Goal: Check status: Check status

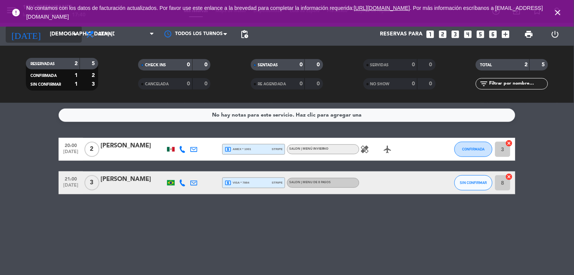
click at [52, 30] on input "[DEMOGRAPHIC_DATA] [DATE]" at bounding box center [82, 34] width 72 height 14
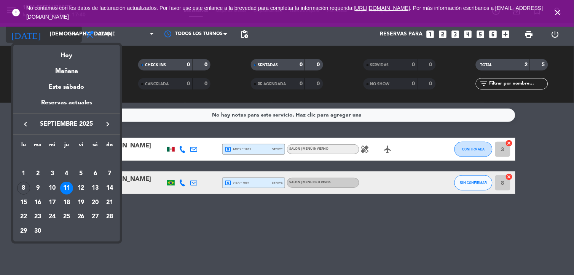
click at [52, 30] on div at bounding box center [287, 137] width 574 height 275
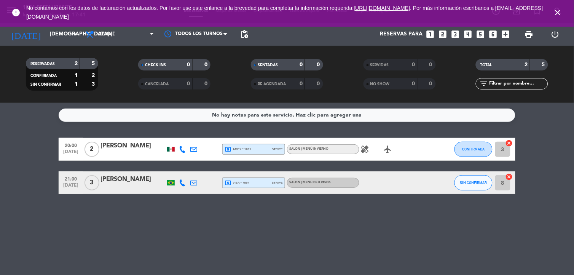
click at [363, 151] on icon "healing" at bounding box center [364, 149] width 9 height 9
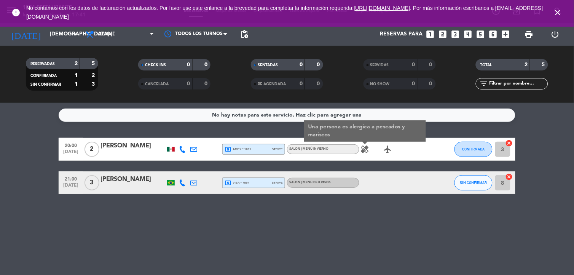
click at [366, 149] on icon "healing" at bounding box center [364, 149] width 9 height 9
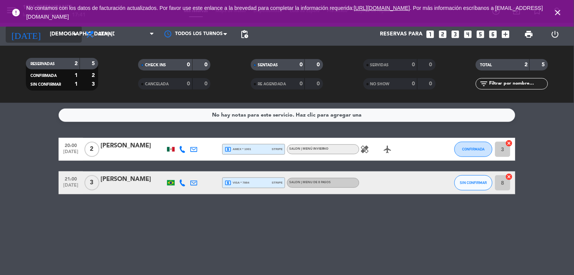
click at [62, 37] on input "[DEMOGRAPHIC_DATA] [DATE]" at bounding box center [82, 34] width 72 height 14
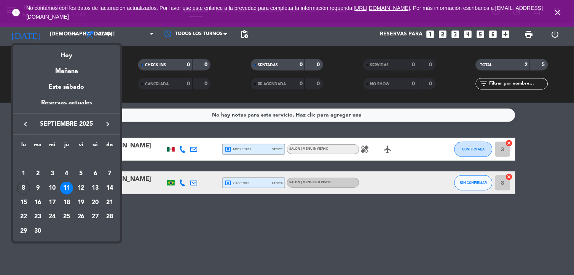
click at [25, 185] on div "8" at bounding box center [23, 188] width 13 height 13
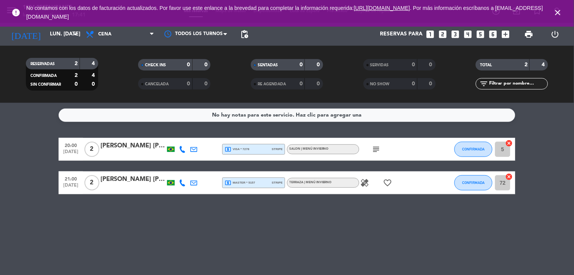
click at [366, 183] on icon "healing" at bounding box center [364, 182] width 9 height 9
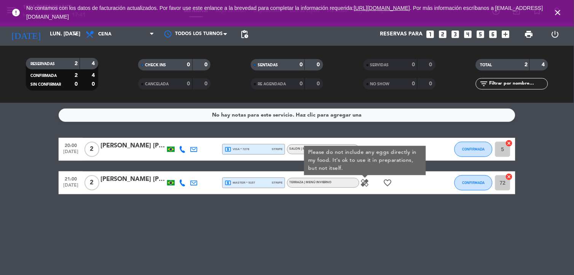
click at [387, 181] on icon "favorite_border" at bounding box center [387, 182] width 9 height 9
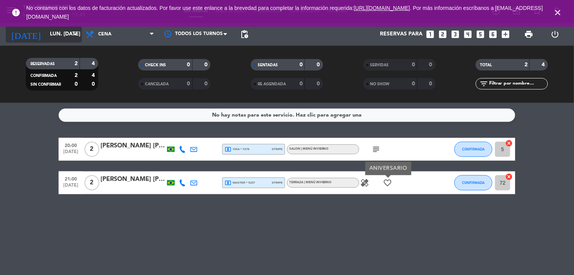
drag, startPoint x: 54, startPoint y: 29, endPoint x: 51, endPoint y: 30, distance: 3.9
click at [51, 30] on input "lun. [DATE]" at bounding box center [82, 34] width 72 height 14
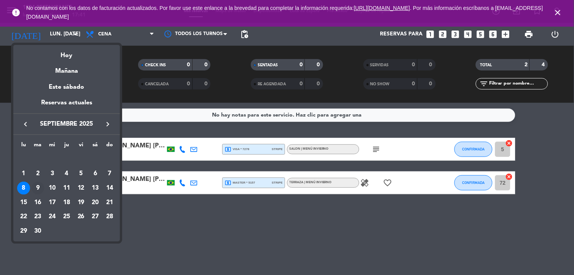
click at [37, 185] on div "9" at bounding box center [38, 188] width 13 height 13
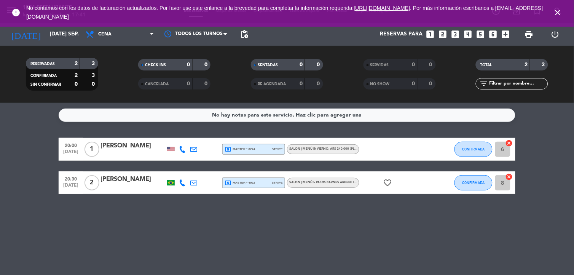
click at [164, 145] on div "[PERSON_NAME]" at bounding box center [132, 146] width 65 height 10
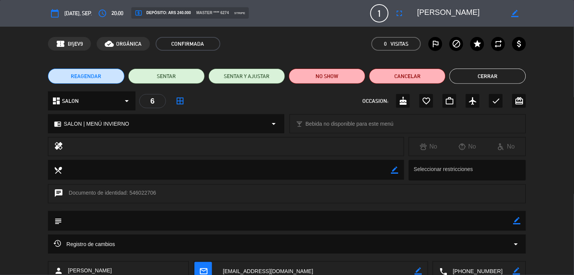
click at [509, 69] on button "Cerrar" at bounding box center [487, 76] width 76 height 15
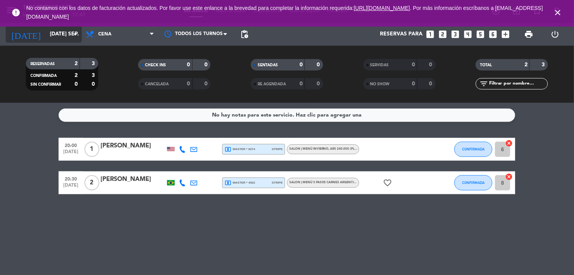
click at [59, 40] on input "[DATE] sep." at bounding box center [82, 34] width 72 height 14
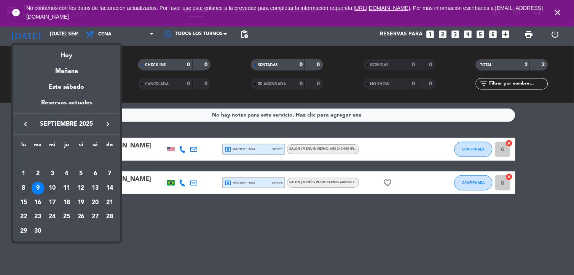
click at [52, 191] on div "10" at bounding box center [52, 188] width 13 height 13
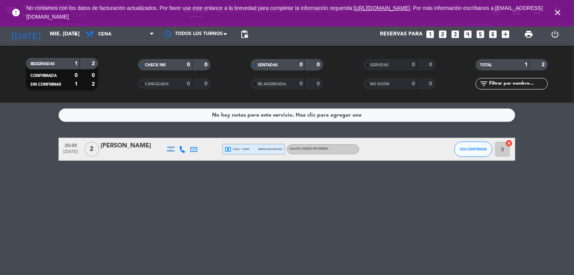
click at [100, 149] on div "2" at bounding box center [92, 149] width 18 height 22
click at [122, 149] on div "[PERSON_NAME]" at bounding box center [132, 146] width 65 height 10
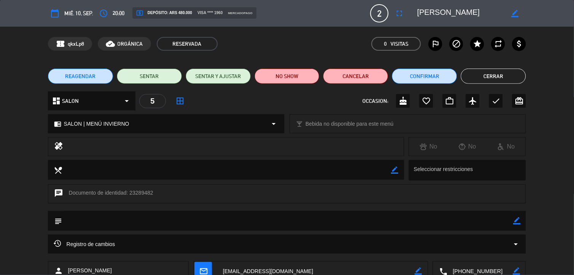
click at [60, 14] on button "calendar_today" at bounding box center [55, 13] width 14 height 14
click at [59, 14] on button "calendar_today" at bounding box center [55, 13] width 14 height 14
click at [516, 75] on button "Cerrar" at bounding box center [493, 76] width 65 height 15
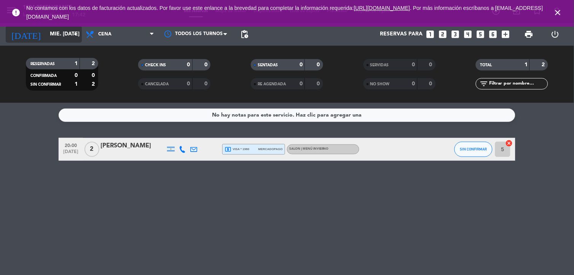
click at [51, 42] on div "[DATE] mié. [DATE] arrow_drop_down" at bounding box center [44, 34] width 76 height 17
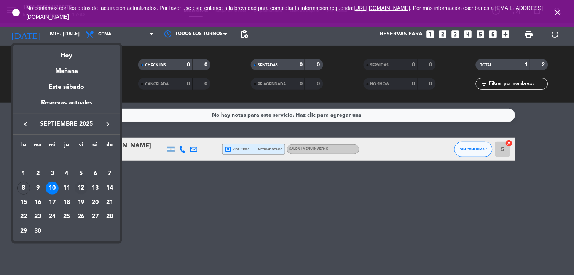
click at [84, 183] on div "12" at bounding box center [81, 188] width 13 height 13
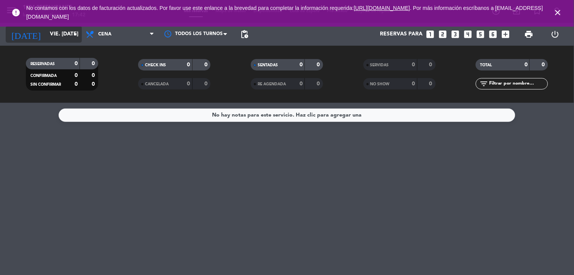
click at [65, 28] on input "vie. [DATE]" at bounding box center [82, 34] width 72 height 14
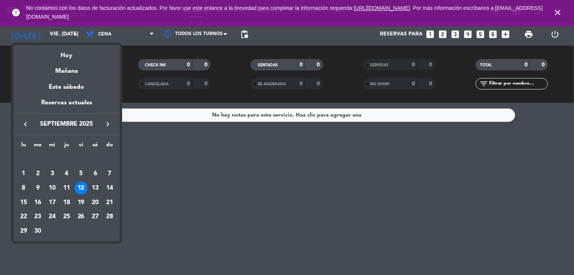
click at [97, 185] on div "13" at bounding box center [95, 188] width 13 height 13
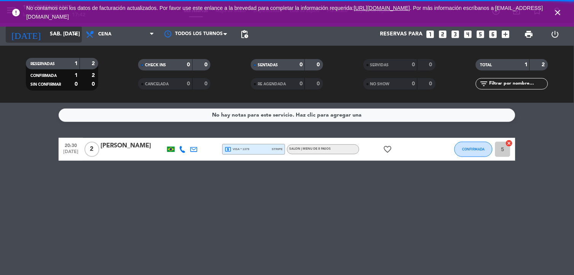
click at [46, 33] on input "sáb. [DATE]" at bounding box center [82, 34] width 72 height 14
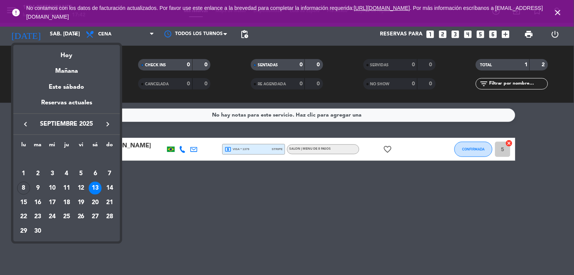
click at [127, 196] on div at bounding box center [287, 137] width 574 height 275
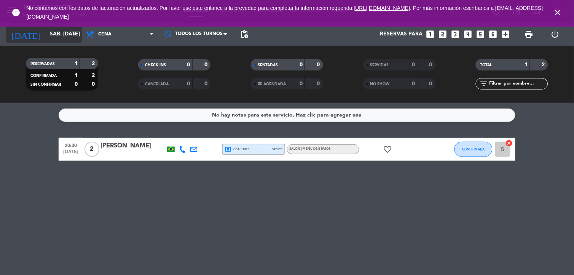
click at [55, 29] on input "sáb. [DATE]" at bounding box center [82, 34] width 72 height 14
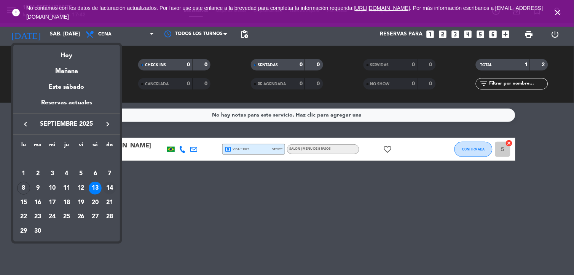
click at [105, 187] on div "14" at bounding box center [109, 188] width 13 height 13
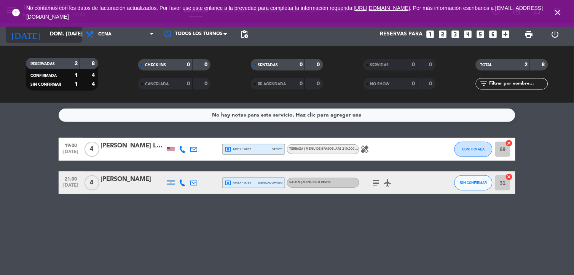
click at [46, 31] on input "dom. [DATE]" at bounding box center [82, 34] width 72 height 14
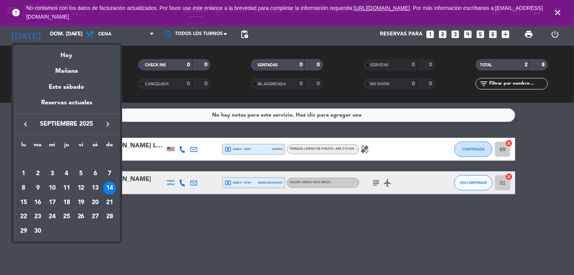
click at [28, 203] on div "15" at bounding box center [23, 202] width 13 height 13
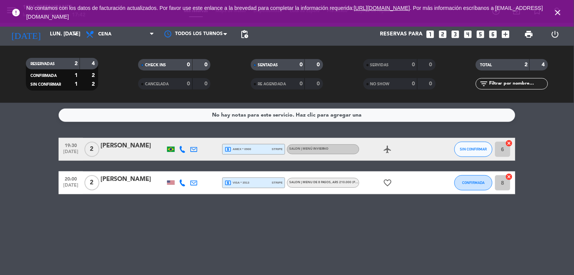
click at [67, 25] on div "error No contamos con los datos de facturación actualizados. Por favor use este…" at bounding box center [287, 13] width 574 height 27
click at [71, 38] on icon "arrow_drop_down" at bounding box center [75, 34] width 9 height 9
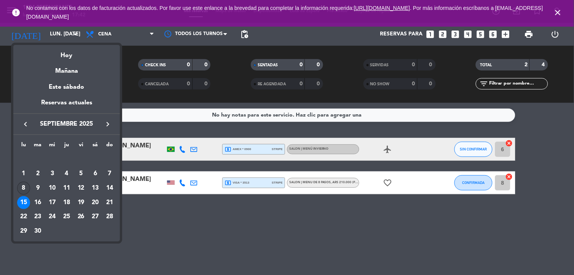
click at [21, 185] on div "8" at bounding box center [23, 188] width 13 height 13
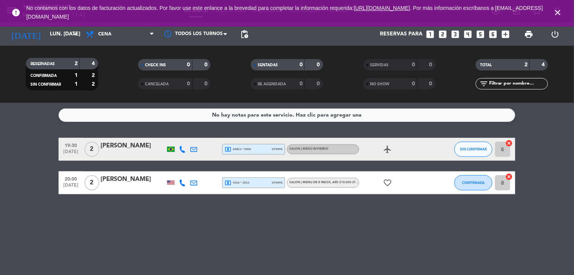
type input "lun. [DATE]"
